Goal: Task Accomplishment & Management: Manage account settings

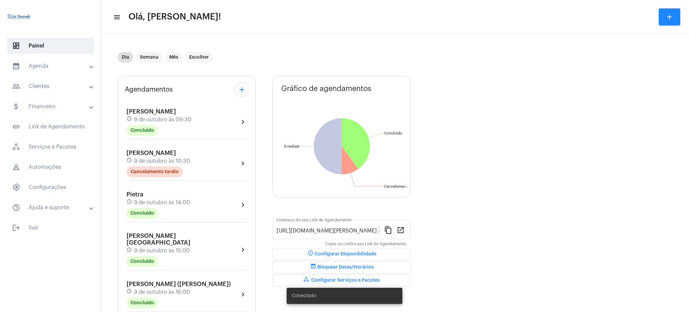
click at [49, 67] on mat-panel-title "calendar_month_outlined Agenda" at bounding box center [51, 66] width 78 height 8
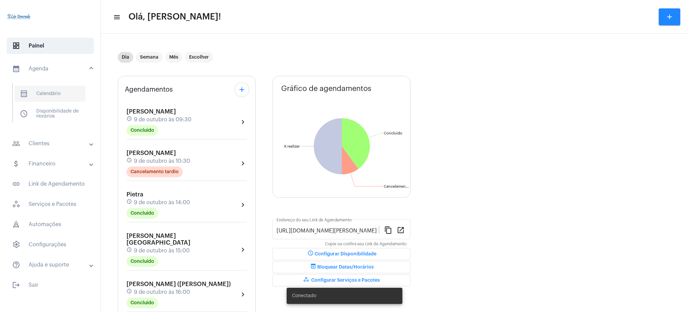
click at [63, 99] on span "calendar_month_outlined Calendário" at bounding box center [49, 93] width 71 height 16
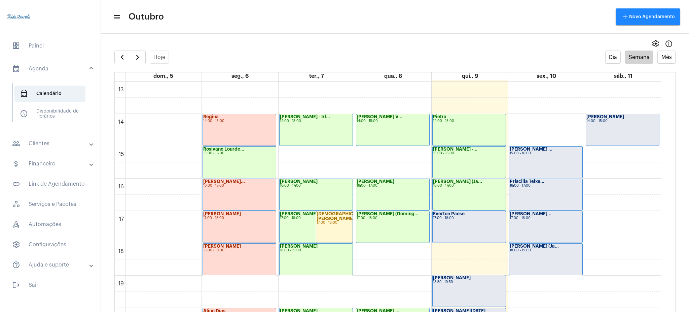
scroll to position [423, 0]
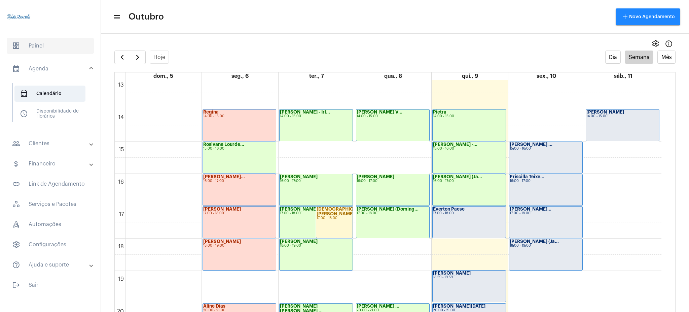
click at [40, 42] on span "dashboard Painel" at bounding box center [50, 46] width 87 height 16
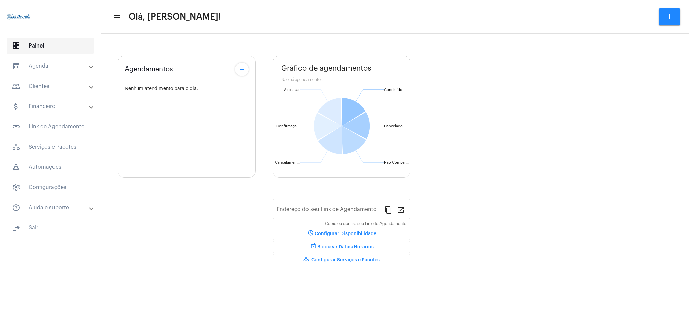
type input "[URL][DOMAIN_NAME][PERSON_NAME]"
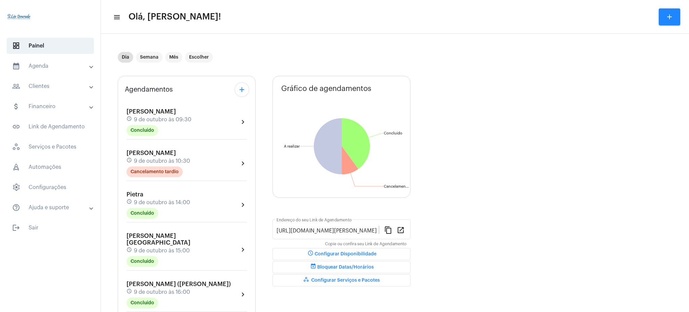
click at [85, 73] on mat-expansion-panel-header "calendar_month_outlined Agenda" at bounding box center [52, 66] width 97 height 16
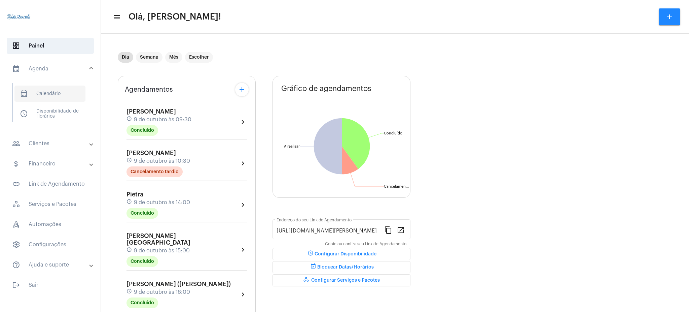
click at [68, 97] on span "calendar_month_outlined Calendário" at bounding box center [49, 93] width 71 height 16
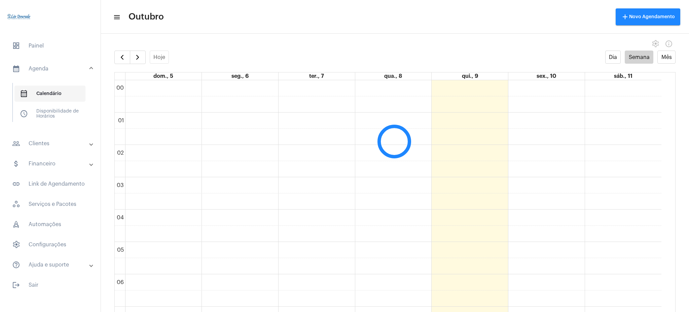
scroll to position [194, 0]
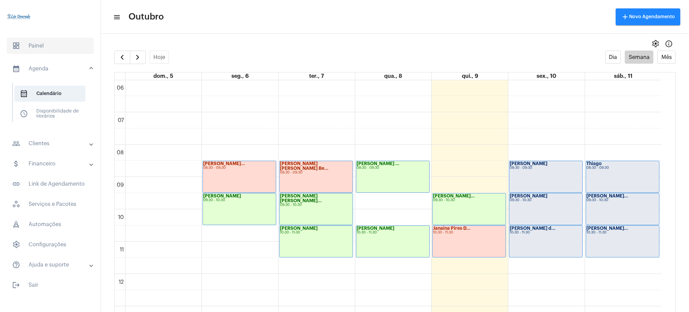
click at [52, 46] on span "dashboard Painel" at bounding box center [50, 46] width 87 height 16
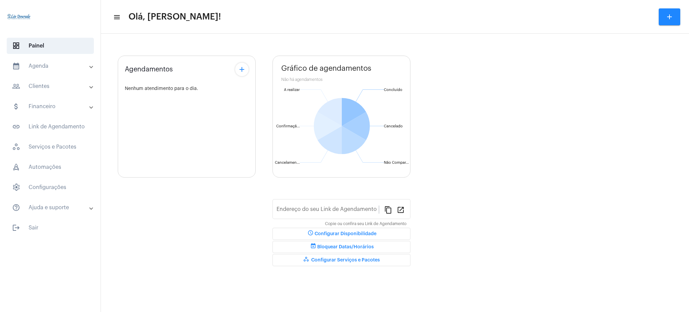
type input "[URL][DOMAIN_NAME][PERSON_NAME]"
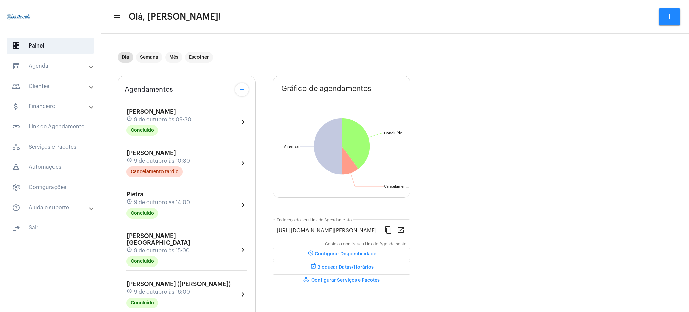
click at [43, 68] on mat-panel-title "calendar_month_outlined Agenda" at bounding box center [51, 66] width 78 height 8
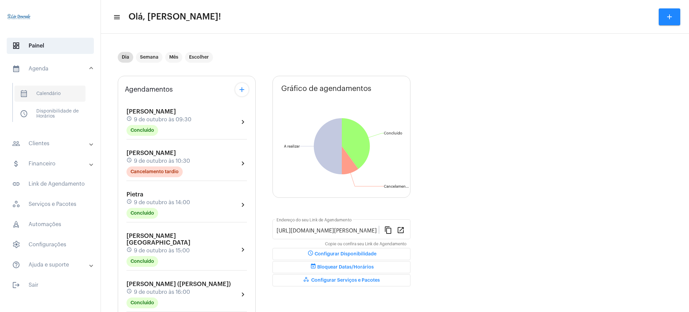
click at [75, 86] on span "calendar_month_outlined Calendário" at bounding box center [49, 93] width 71 height 16
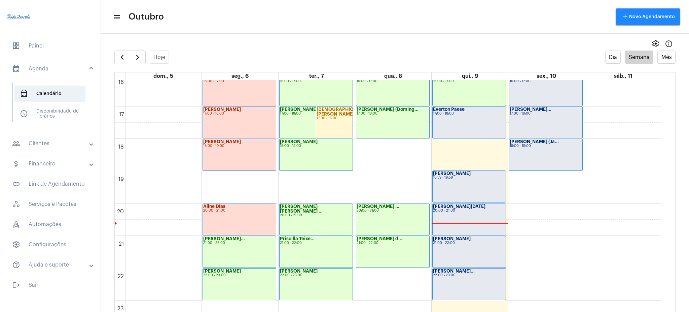
scroll to position [518, 0]
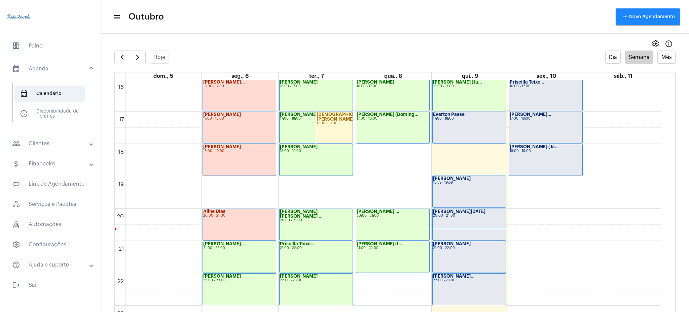
click at [309, 3] on mat-toolbar "menu Outubro add Novo Agendamento" at bounding box center [395, 17] width 588 height 34
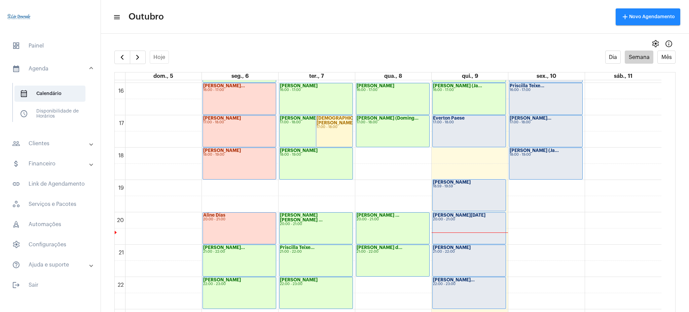
scroll to position [512, 0]
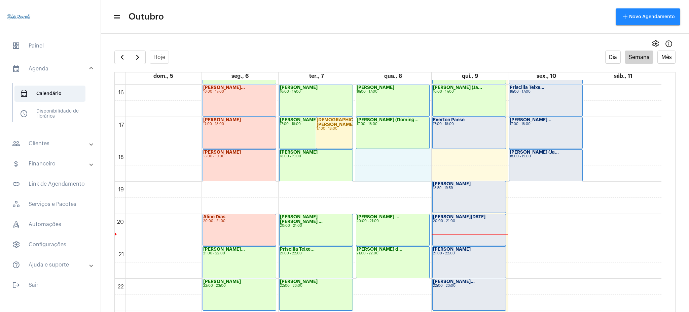
drag, startPoint x: 420, startPoint y: 147, endPoint x: 416, endPoint y: 174, distance: 27.9
click at [311, 31] on mat-toolbar "menu Outubro add Novo Agendamento" at bounding box center [395, 17] width 588 height 34
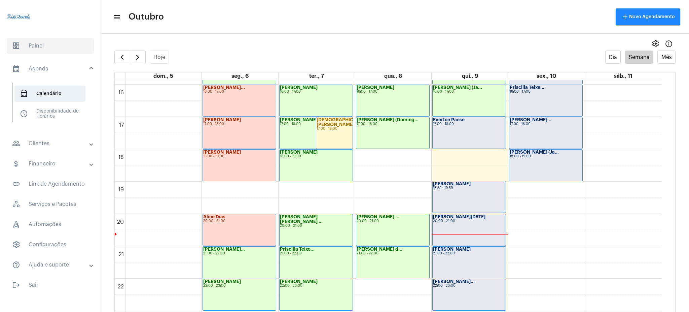
click at [42, 49] on span "dashboard Painel" at bounding box center [50, 46] width 87 height 16
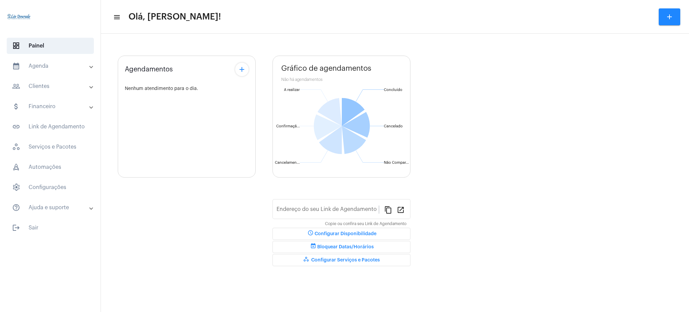
type input "[URL][DOMAIN_NAME][PERSON_NAME]"
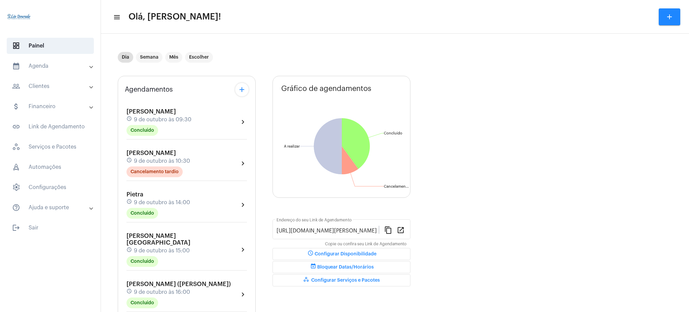
click at [31, 64] on mat-panel-title "calendar_month_outlined Agenda" at bounding box center [51, 66] width 78 height 8
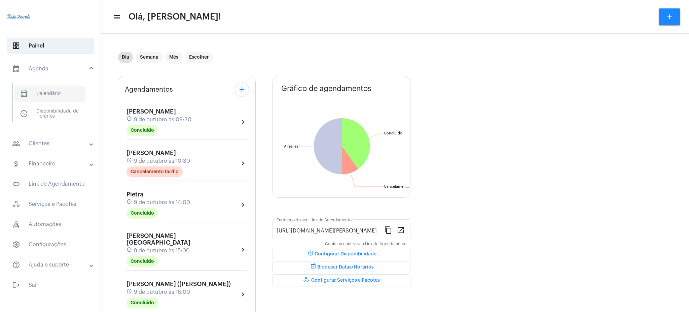
click at [67, 100] on span "calendar_month_outlined Calendário" at bounding box center [49, 93] width 71 height 16
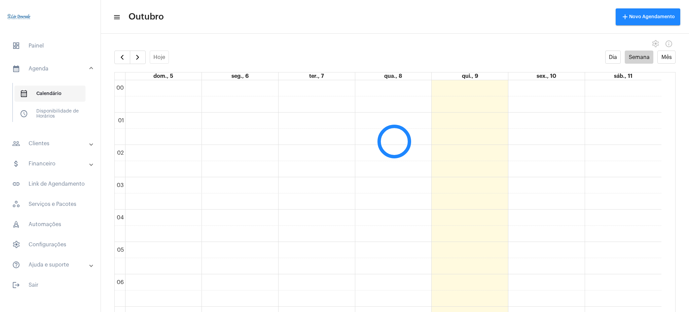
scroll to position [194, 0]
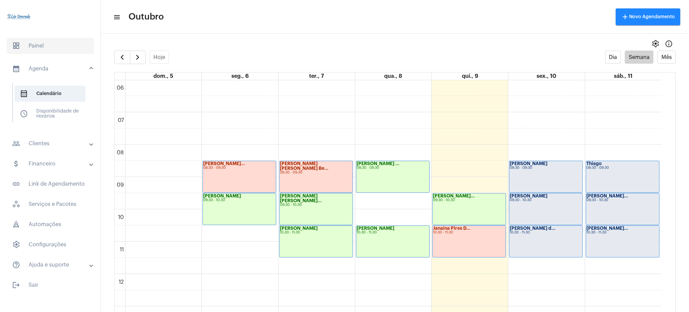
click at [42, 44] on span "dashboard Painel" at bounding box center [50, 46] width 87 height 16
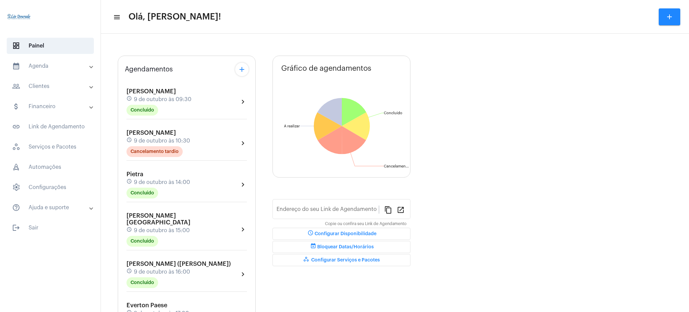
type input "[URL][DOMAIN_NAME][PERSON_NAME]"
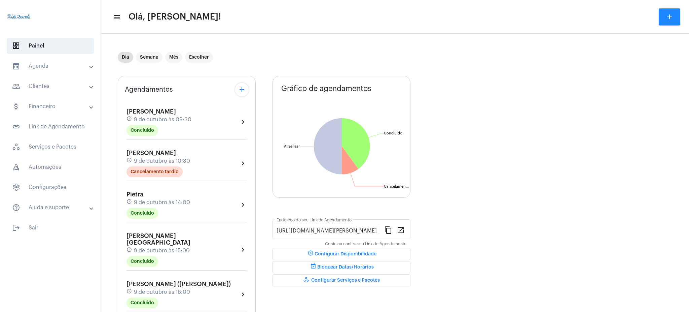
click at [60, 75] on mat-accordion "calendar_month_outlined Agenda calendar_month_outlined Calendário schedule Disp…" at bounding box center [50, 136] width 101 height 157
click at [48, 64] on mat-panel-title "calendar_month_outlined Agenda" at bounding box center [51, 66] width 78 height 8
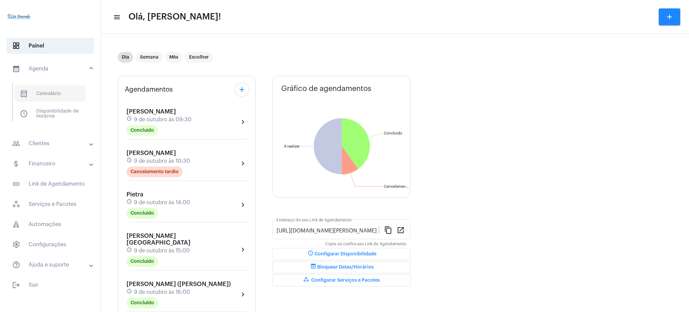
click at [34, 92] on span "calendar_month_outlined Calendário" at bounding box center [49, 93] width 71 height 16
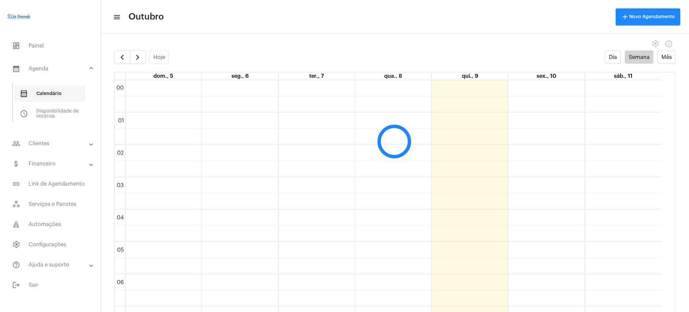
scroll to position [194, 0]
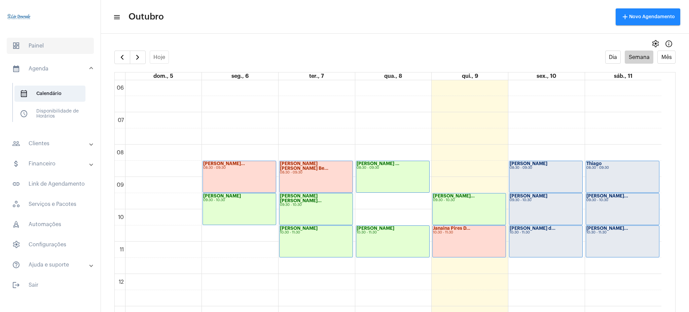
click at [53, 46] on span "dashboard Painel" at bounding box center [50, 46] width 87 height 16
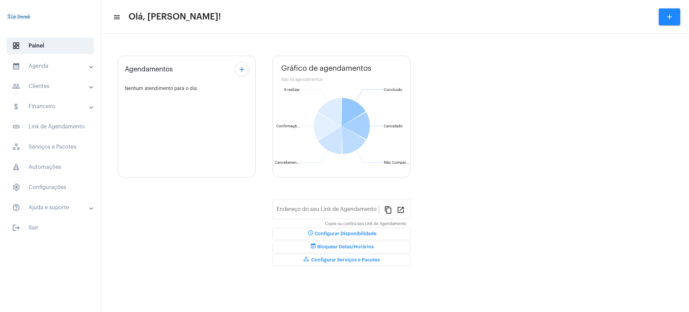
type input "[URL][DOMAIN_NAME][PERSON_NAME]"
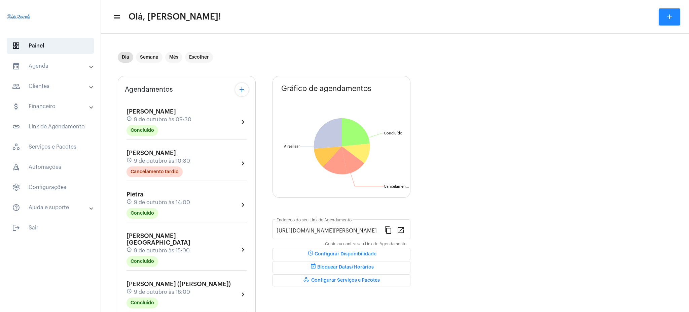
click at [52, 73] on mat-expansion-panel-header "calendar_month_outlined Agenda" at bounding box center [52, 66] width 97 height 16
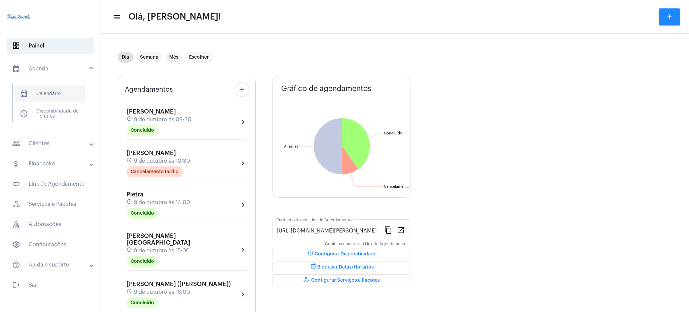
click at [54, 98] on span "calendar_month_outlined Calendário" at bounding box center [49, 93] width 71 height 16
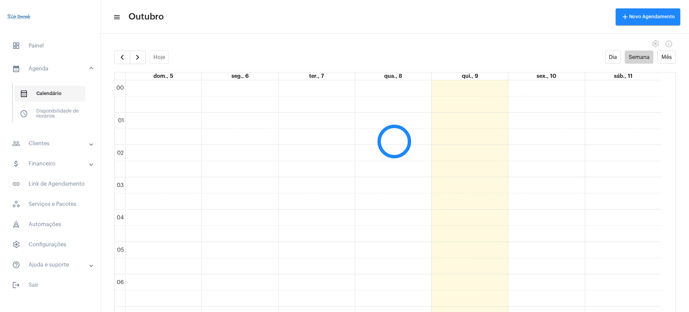
scroll to position [194, 0]
